Goal: Transaction & Acquisition: Book appointment/travel/reservation

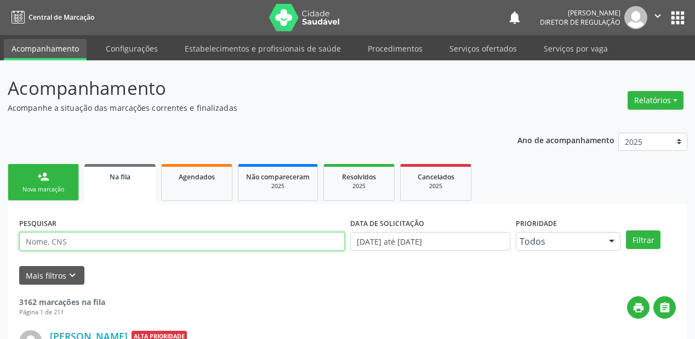
click at [82, 232] on input "text" at bounding box center [182, 241] width 326 height 19
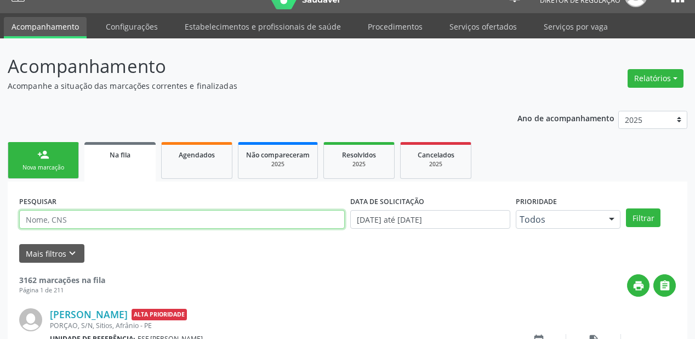
paste input "705207431604479"
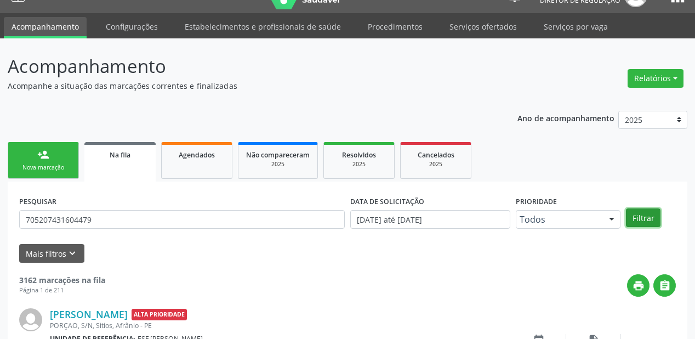
click at [642, 214] on button "Filtrar" at bounding box center [643, 217] width 35 height 19
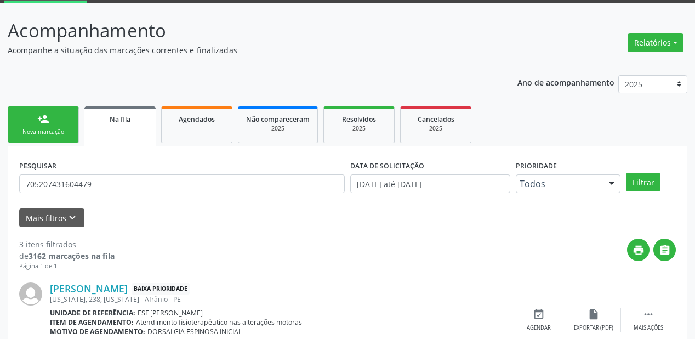
scroll to position [0, 0]
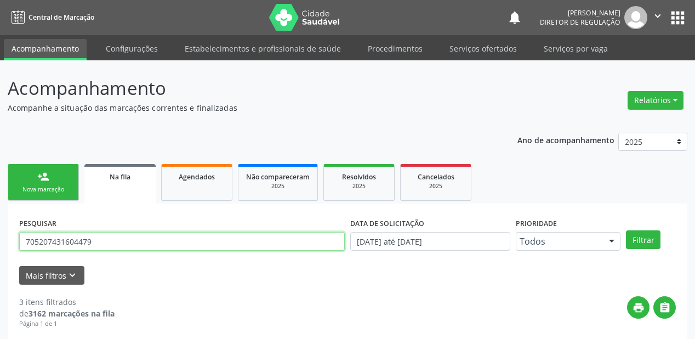
click at [100, 244] on input "705207431604479" at bounding box center [182, 241] width 326 height 19
type input "7"
drag, startPoint x: 89, startPoint y: 243, endPoint x: 7, endPoint y: 244, distance: 81.7
type input "704605104950028"
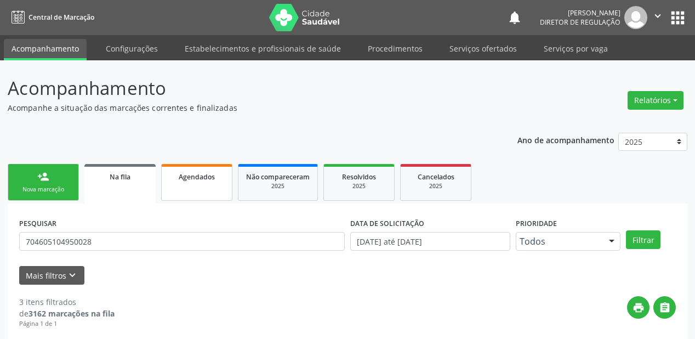
click at [208, 180] on span "Agendados" at bounding box center [197, 176] width 36 height 9
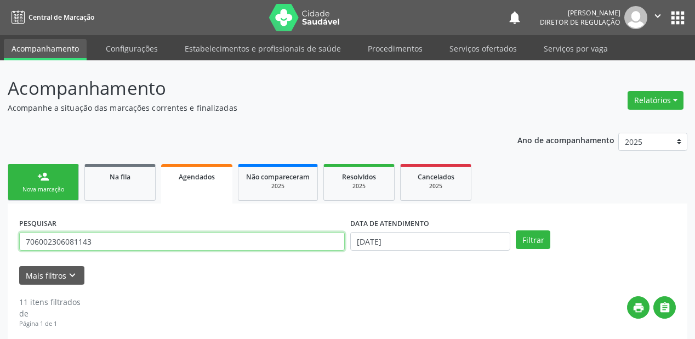
click at [102, 239] on input "706002306081143" at bounding box center [182, 241] width 326 height 19
type input "7"
paste input "704605104950028"
type input "704605104950028"
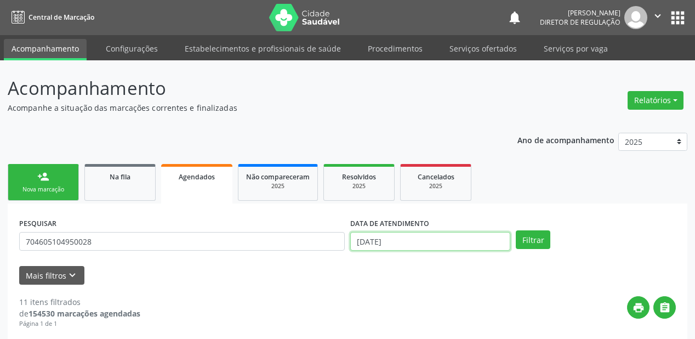
click at [421, 242] on input "[DATE]" at bounding box center [430, 241] width 160 height 19
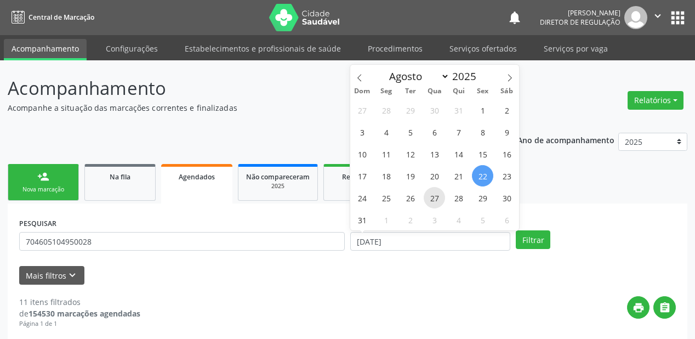
click at [436, 199] on span "27" at bounding box center [434, 197] width 21 height 21
type input "27/08/2025"
click at [465, 199] on span "28" at bounding box center [458, 197] width 21 height 21
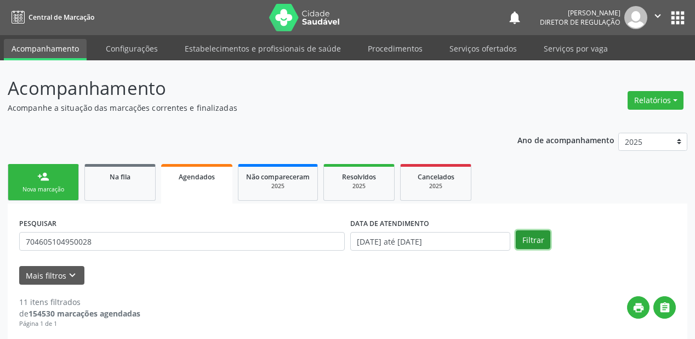
click at [533, 235] on button "Filtrar" at bounding box center [533, 239] width 35 height 19
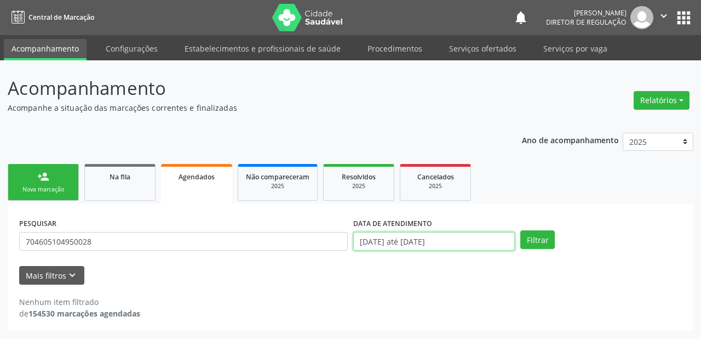
click at [406, 243] on input "27/08/2025 até 28/08/2025" at bounding box center [434, 241] width 162 height 19
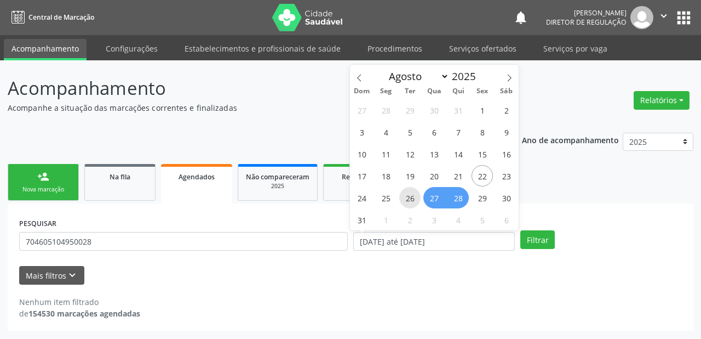
click at [413, 199] on span "26" at bounding box center [409, 197] width 21 height 21
type input "[DATE]"
click at [413, 199] on span "26" at bounding box center [409, 197] width 21 height 21
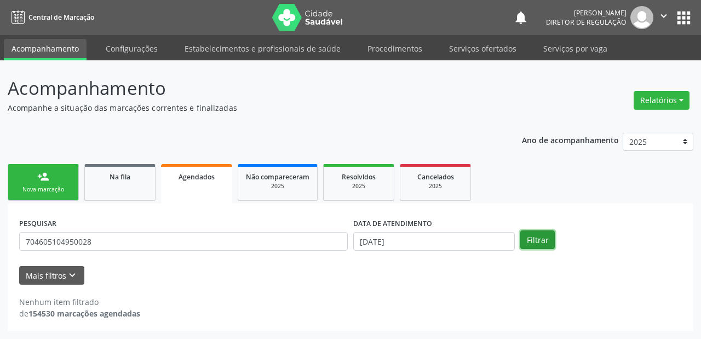
click at [533, 241] on button "Filtrar" at bounding box center [538, 239] width 35 height 19
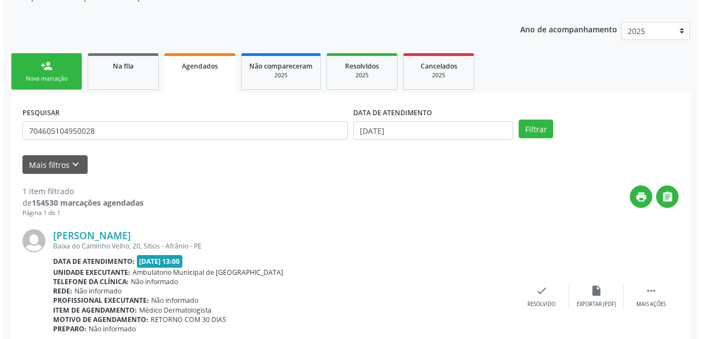
scroll to position [165, 0]
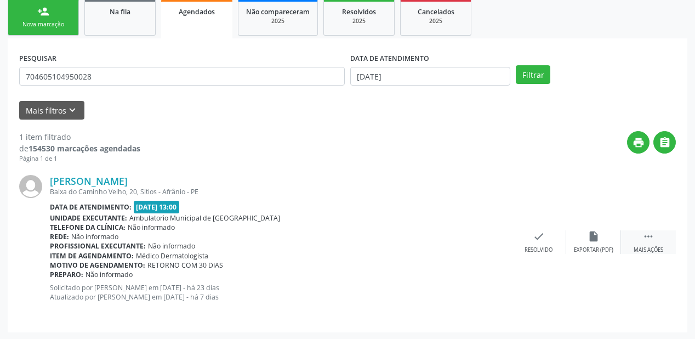
click at [646, 232] on icon "" at bounding box center [648, 236] width 12 height 12
click at [488, 241] on icon "cancel" at bounding box center [484, 236] width 12 height 12
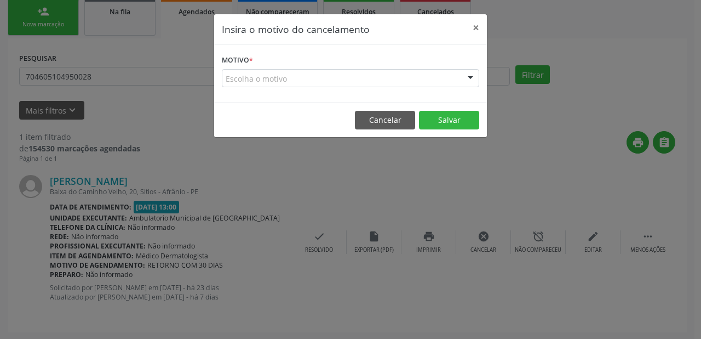
click at [275, 82] on div "Escolha o motivo" at bounding box center [351, 78] width 258 height 19
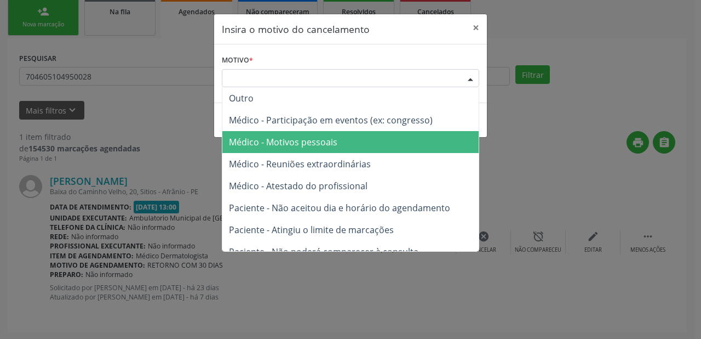
click at [279, 147] on span "Médico - Motivos pessoais" at bounding box center [283, 142] width 109 height 12
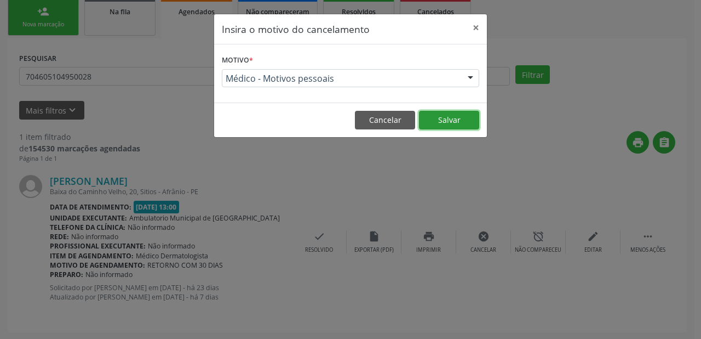
click at [432, 121] on button "Salvar" at bounding box center [449, 120] width 60 height 19
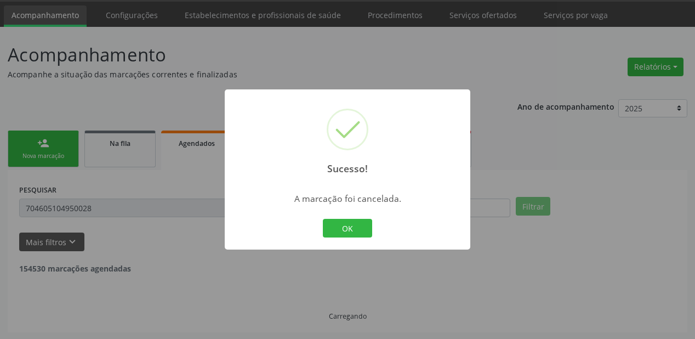
scroll to position [0, 0]
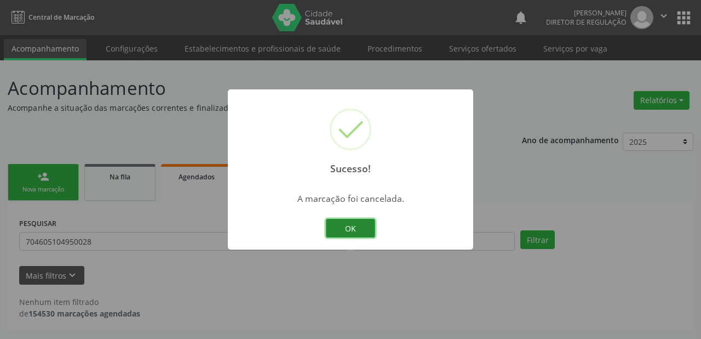
click at [360, 229] on button "OK" at bounding box center [350, 228] width 49 height 19
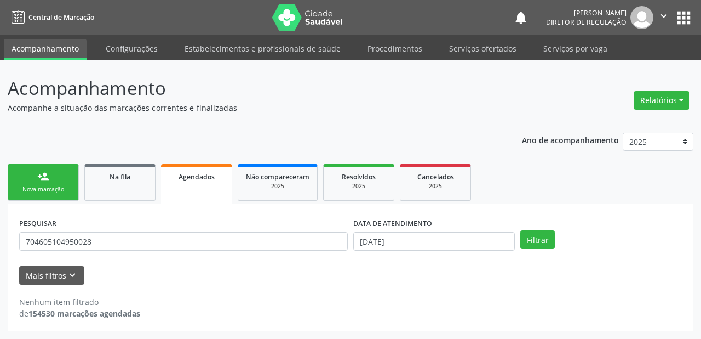
click at [44, 191] on div "Nova marcação" at bounding box center [43, 189] width 55 height 8
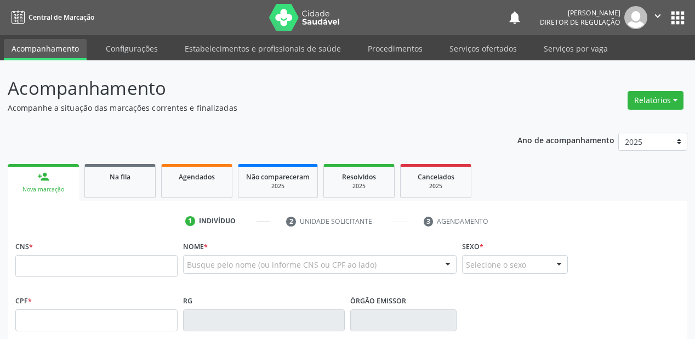
drag, startPoint x: 0, startPoint y: 0, endPoint x: 175, endPoint y: 201, distance: 266.4
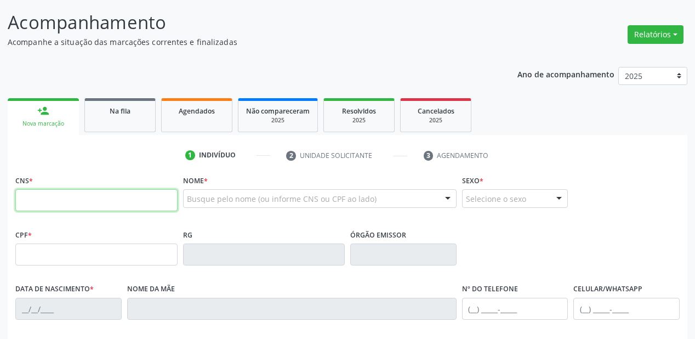
drag, startPoint x: 175, startPoint y: 201, endPoint x: 190, endPoint y: 201, distance: 14.8
click at [175, 201] on input "text" at bounding box center [96, 200] width 162 height 22
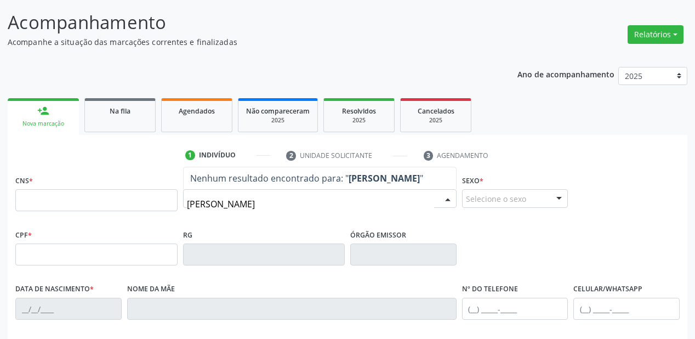
type input "CICERO [PERSON_NAME]"
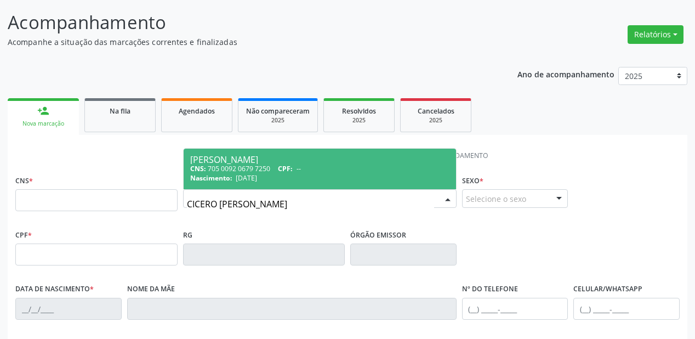
click at [260, 167] on div "CNS: 705 0092 0679 7250 CPF: --" at bounding box center [319, 168] width 259 height 9
type input "705 0092 0679 7250"
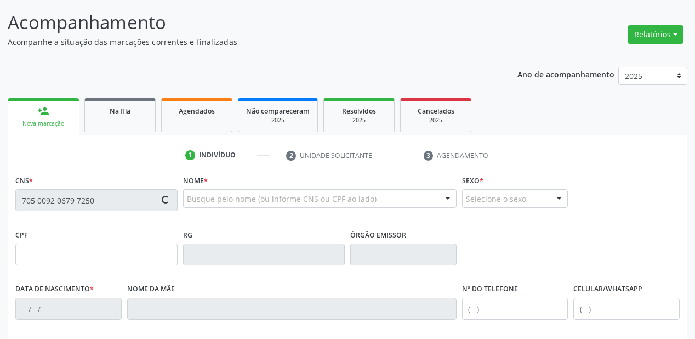
scroll to position [255, 0]
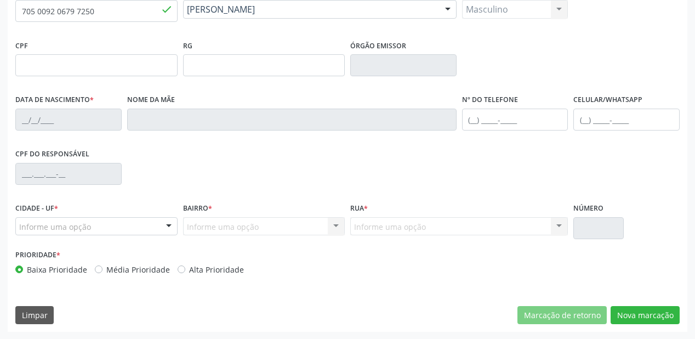
type input "[DATE]"
type input "[PERSON_NAME]"
type input "[PHONE_NUMBER]"
type input "--"
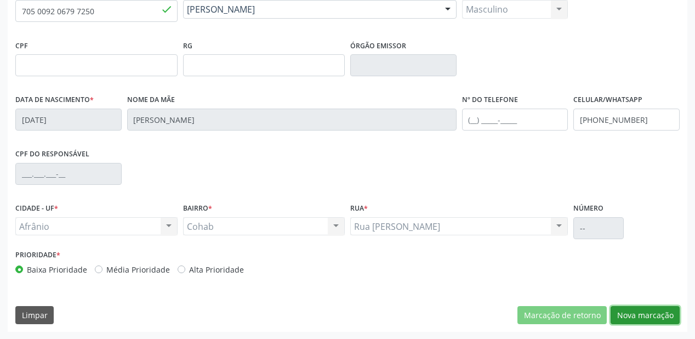
click at [637, 311] on button "Nova marcação" at bounding box center [644, 315] width 69 height 19
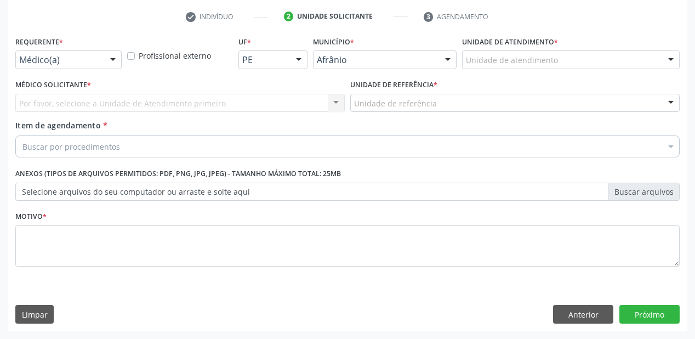
scroll to position [204, 0]
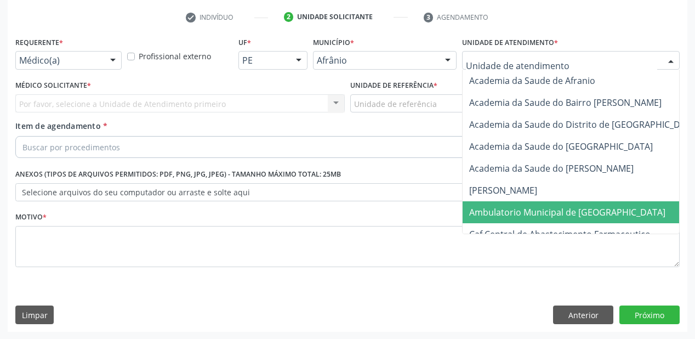
click at [501, 206] on span "Ambulatorio Municipal de [GEOGRAPHIC_DATA]" at bounding box center [567, 212] width 196 height 12
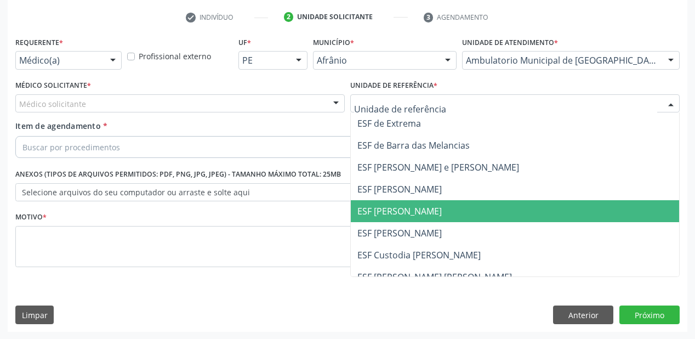
click at [390, 217] on span "ESF [PERSON_NAME]" at bounding box center [515, 211] width 328 height 22
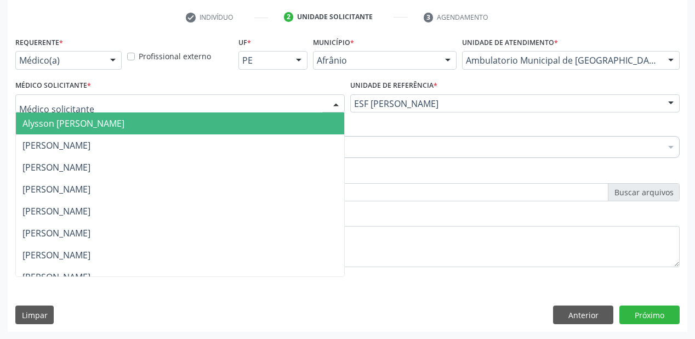
click at [48, 127] on span "Alysson [PERSON_NAME]" at bounding box center [73, 123] width 102 height 12
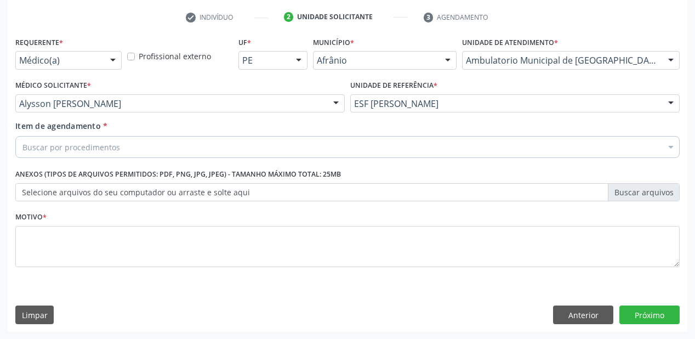
click at [22, 150] on input "Item de agendamento *" at bounding box center [22, 147] width 0 height 22
click at [22, 149] on input "Item de agendamento *" at bounding box center [22, 147] width 0 height 22
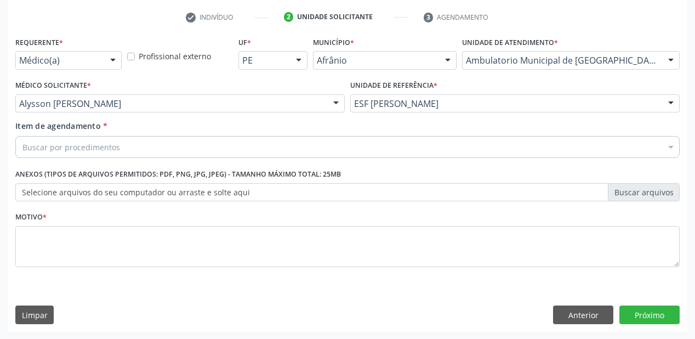
click at [22, 149] on input "Item de agendamento *" at bounding box center [22, 147] width 0 height 22
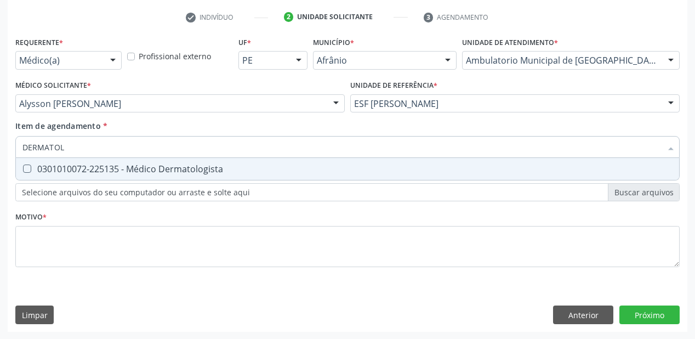
type input "DERMATOLO"
click at [55, 175] on span "0301010072-225135 - Médico Dermatologista" at bounding box center [347, 169] width 663 height 22
checkbox Dermatologista "true"
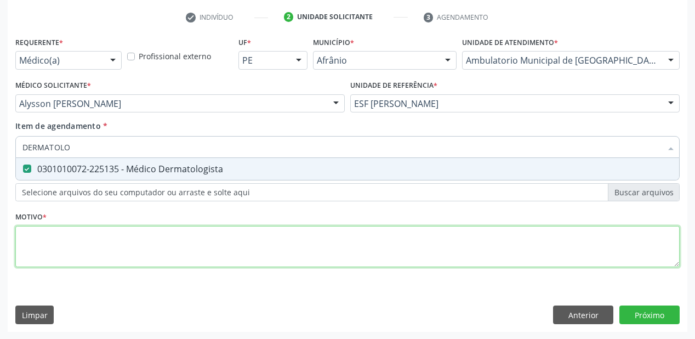
click at [26, 252] on div "Requerente * Médico(a) Médico(a) Enfermeiro(a) Paciente Nenhum resultado encont…" at bounding box center [347, 158] width 664 height 248
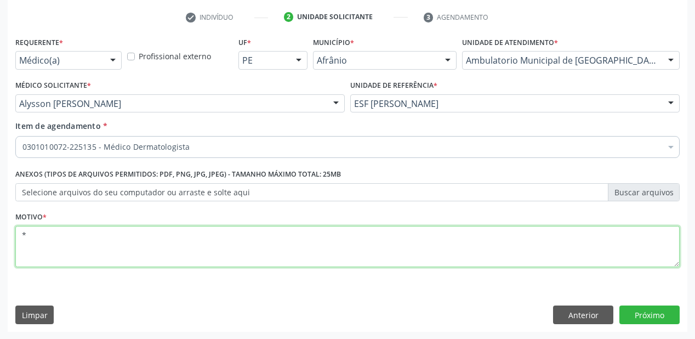
click at [208, 282] on div "0604320140 - Abatacepte 125 mg injetável (por seringa preenchida)" at bounding box center [443, 278] width 843 height 9
type textarea "*"
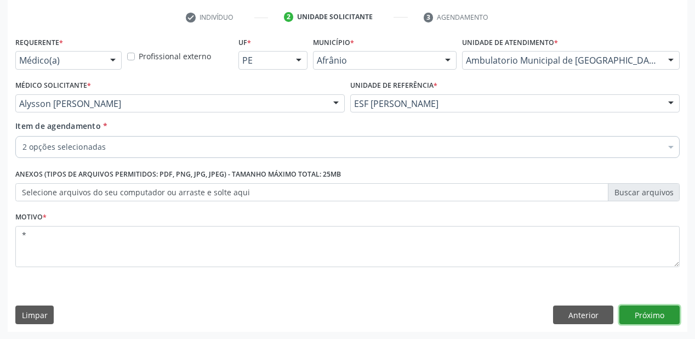
click at [638, 311] on button "Próximo" at bounding box center [649, 314] width 60 height 19
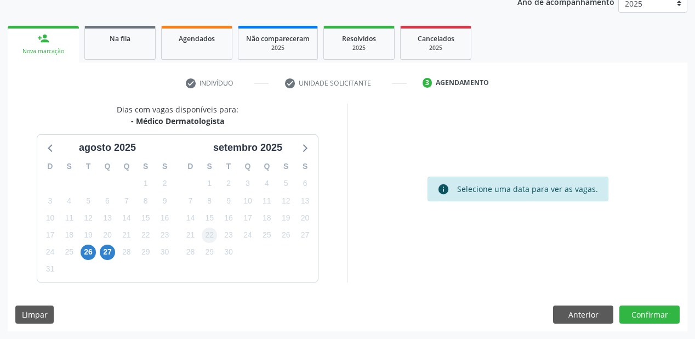
scroll to position [138, 0]
click at [88, 253] on span "26" at bounding box center [88, 252] width 15 height 15
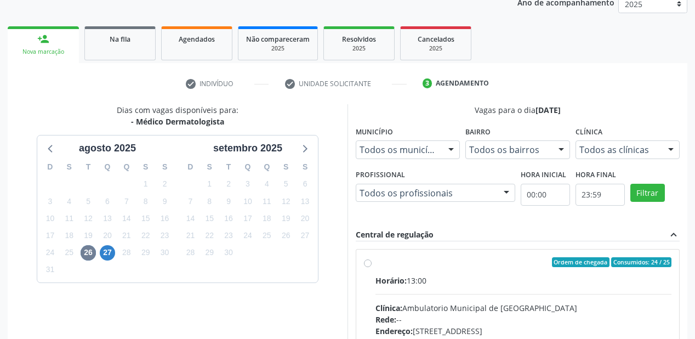
click at [561, 264] on span "Ordem de chegada" at bounding box center [581, 262] width 58 height 10
click at [372, 264] on input "Ordem de chegada Consumidos: 24 / 25 Horário: 13:00 Clínica: Ambulatorio Munici…" at bounding box center [368, 262] width 8 height 10
radio input "true"
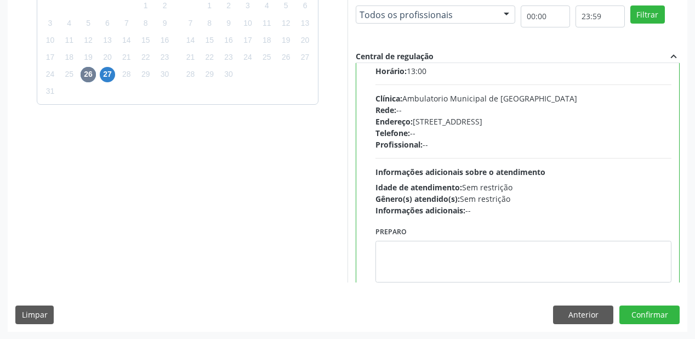
scroll to position [54, 0]
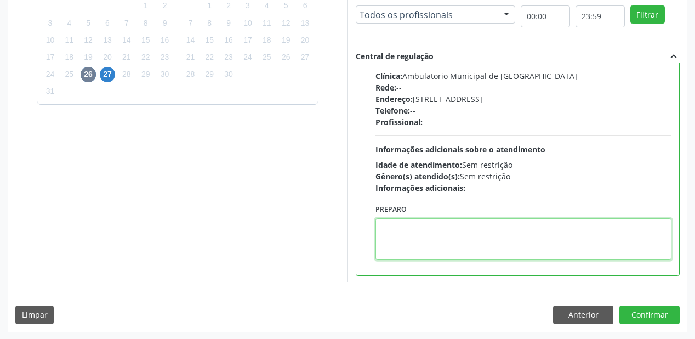
click at [466, 250] on textarea at bounding box center [523, 239] width 296 height 42
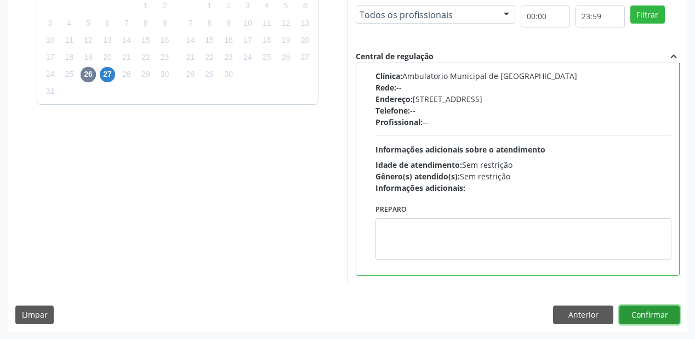
click at [635, 309] on button "Confirmar" at bounding box center [649, 314] width 60 height 19
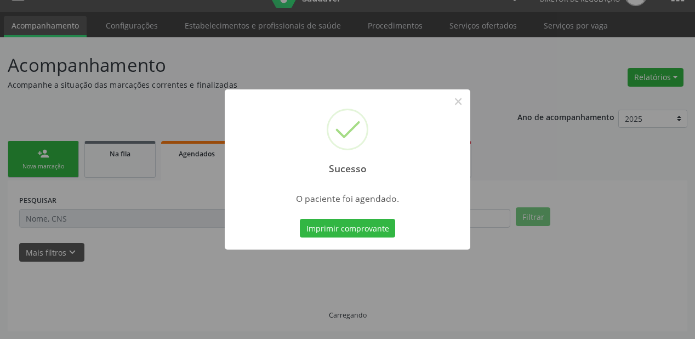
scroll to position [22, 0]
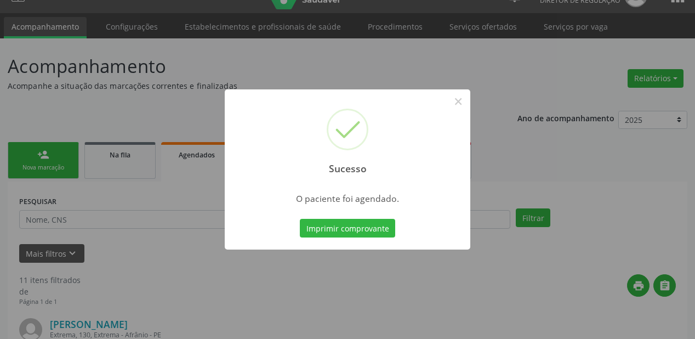
click at [357, 231] on button "Imprimir comprovante" at bounding box center [347, 228] width 95 height 19
